Goal: Information Seeking & Learning: Learn about a topic

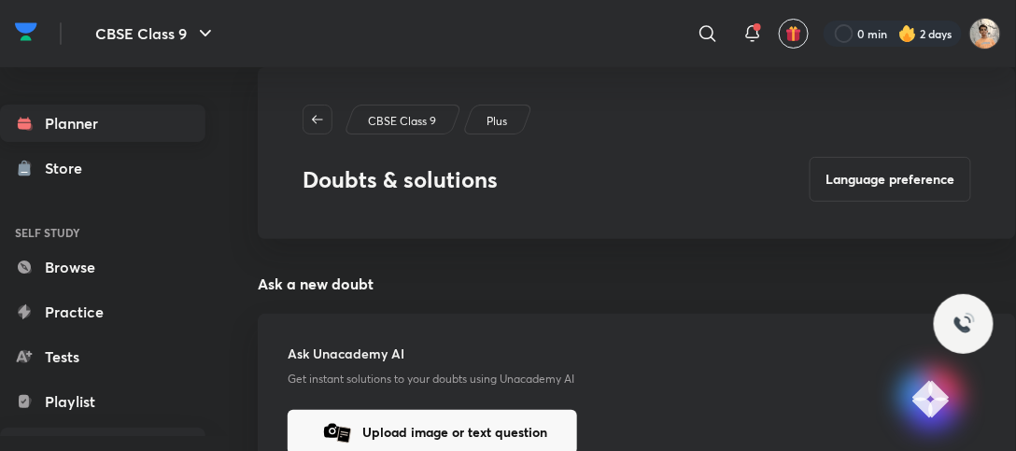
click at [118, 124] on link "Planner" at bounding box center [102, 123] width 205 height 37
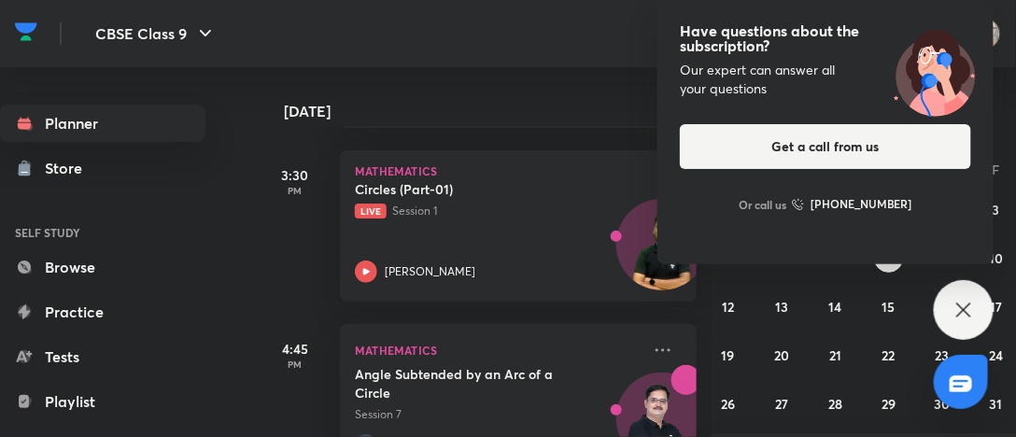
scroll to position [415, 0]
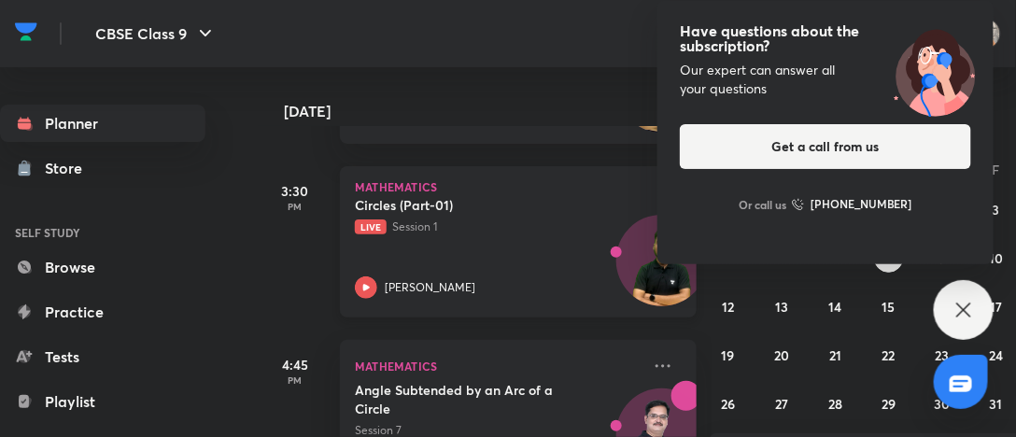
click at [534, 192] on div "Mathematics Circles (Part-01) Live Session 1 [PERSON_NAME]" at bounding box center [518, 241] width 357 height 151
